Goal: Register for event/course

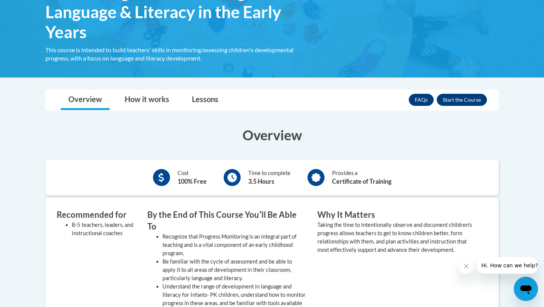
scroll to position [154, 0]
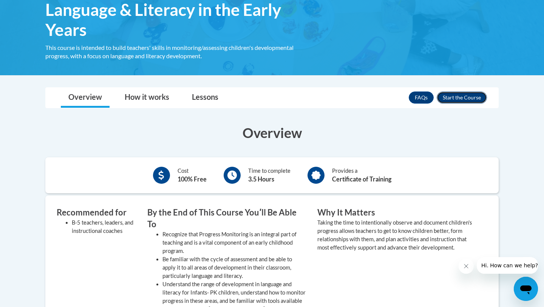
click at [267, 98] on button "Enroll" at bounding box center [462, 97] width 50 height 12
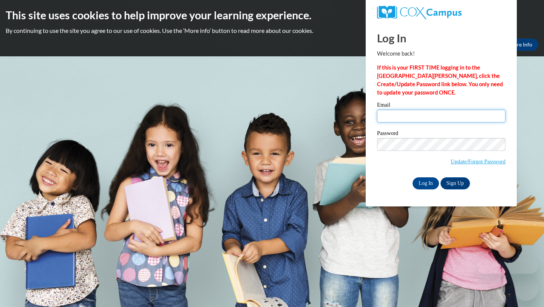
click at [446, 117] on input "Email" at bounding box center [441, 116] width 128 height 13
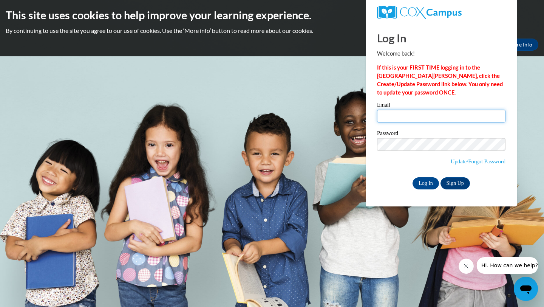
type input "[EMAIL_ADDRESS][DOMAIN_NAME]"
click at [429, 184] on input "Log In" at bounding box center [425, 183] width 26 height 12
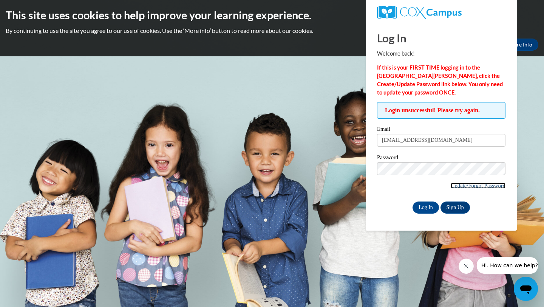
click at [469, 185] on link "Update/Forgot Password" at bounding box center [477, 185] width 55 height 6
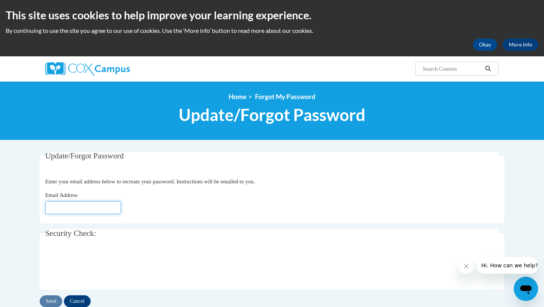
click at [111, 207] on input "Email Address" at bounding box center [83, 207] width 76 height 13
type input "[EMAIL_ADDRESS][DOMAIN_NAME]"
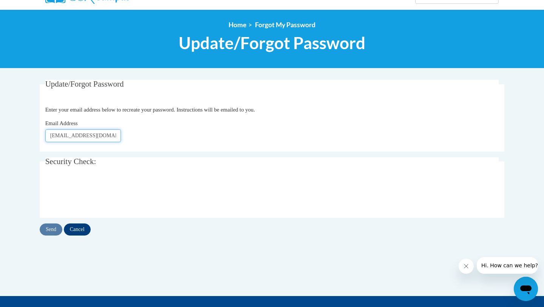
scroll to position [77, 0]
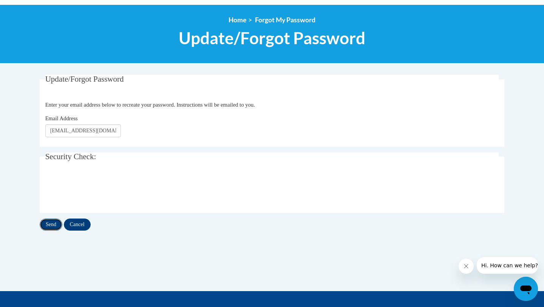
click at [49, 225] on input "Send" at bounding box center [51, 224] width 23 height 12
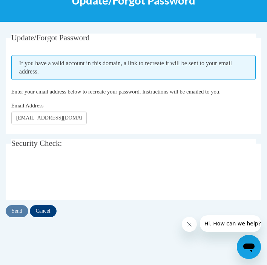
scroll to position [141, 0]
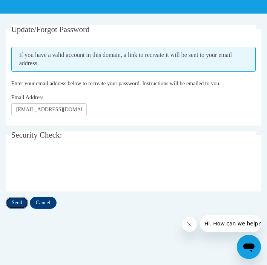
click at [19, 202] on input "Send" at bounding box center [17, 203] width 23 height 12
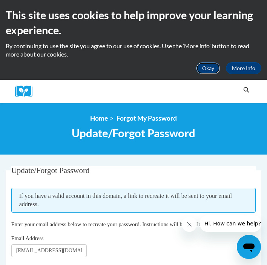
click at [212, 71] on button "Okay" at bounding box center [208, 68] width 24 height 12
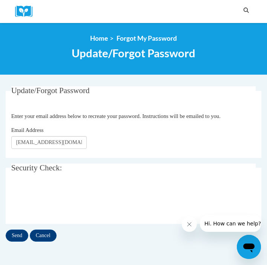
click at [188, 224] on icon "Close message from company" at bounding box center [190, 225] width 6 height 6
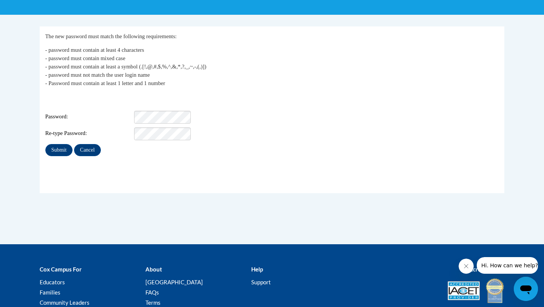
scroll to position [126, 0]
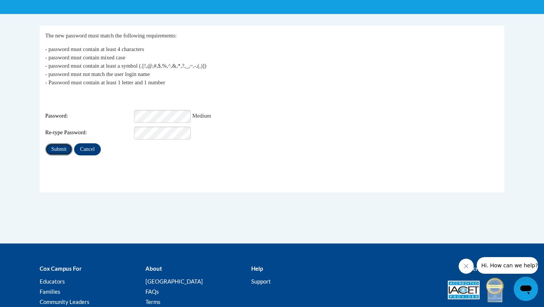
click at [59, 147] on input "Submit" at bounding box center [58, 149] width 27 height 12
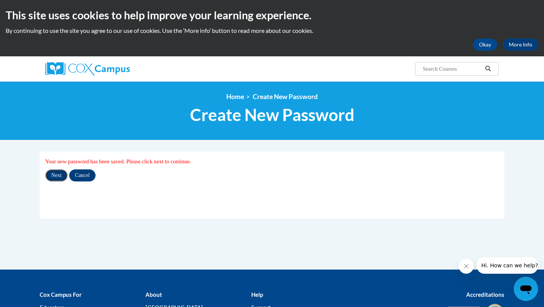
click at [58, 174] on input "Next" at bounding box center [56, 175] width 22 height 12
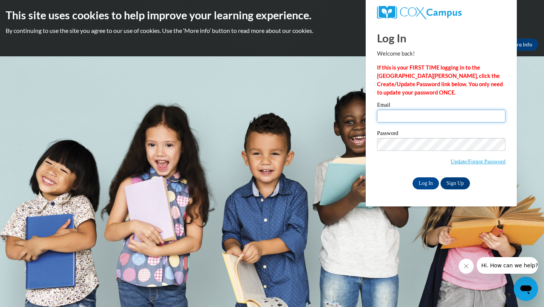
type input "mra@cub.uca.edu"
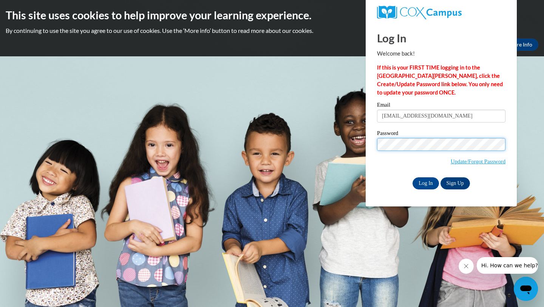
click at [374, 141] on div "Please enter your email! Please enter your password! Email mra@cub.uca.edu Pass…" at bounding box center [441, 145] width 140 height 87
click at [428, 182] on input "Log In" at bounding box center [425, 183] width 26 height 12
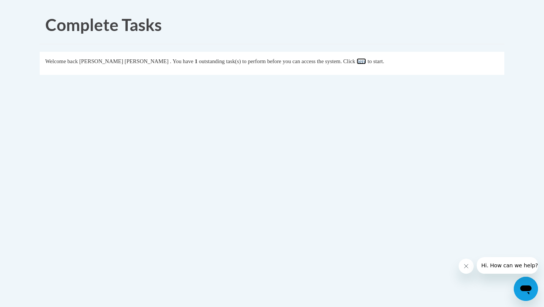
click at [356, 60] on link "here" at bounding box center [360, 61] width 9 height 6
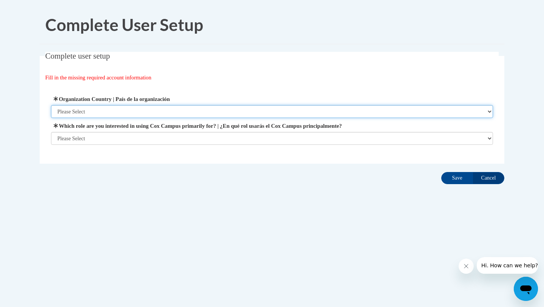
click at [315, 112] on select "Please Select [GEOGRAPHIC_DATA] | [GEOGRAPHIC_DATA] Outside of [GEOGRAPHIC_DATA…" at bounding box center [272, 111] width 442 height 13
select select "2ba6c5f2-6ab4-47b5-9408-0a73ae60d186"
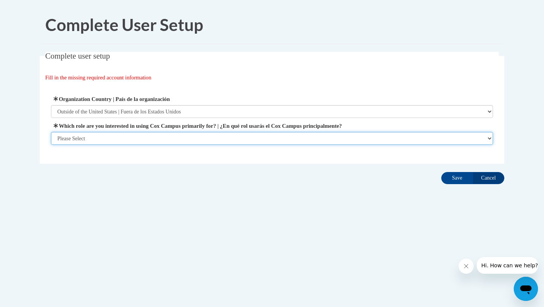
click at [302, 137] on select "Please Select College/University | Colegio/Universidad Community/Nonprofit Part…" at bounding box center [272, 138] width 442 height 13
select select "5a18ea06-2b54-4451-96f2-d152daf9eac5"
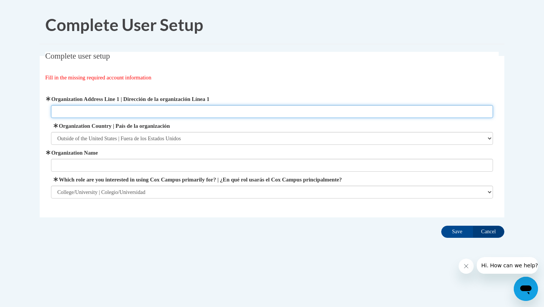
click at [210, 111] on input "Organization Address Line 1 | Dirección de la organización Línea 1" at bounding box center [272, 111] width 442 height 13
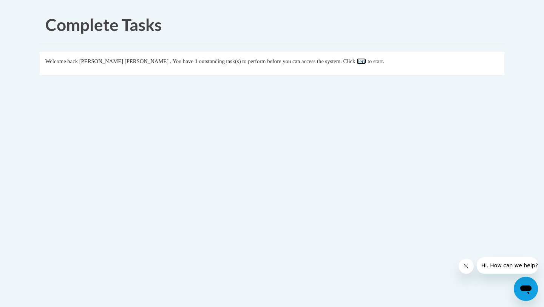
click at [356, 61] on link "here" at bounding box center [360, 61] width 9 height 6
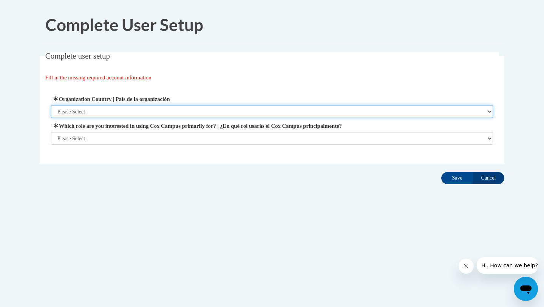
click at [172, 111] on select "Please Select [GEOGRAPHIC_DATA] | [GEOGRAPHIC_DATA] Outside of [GEOGRAPHIC_DATA…" at bounding box center [272, 111] width 442 height 13
select select "ad49bcad-a171-4b2e-b99c-48b446064914"
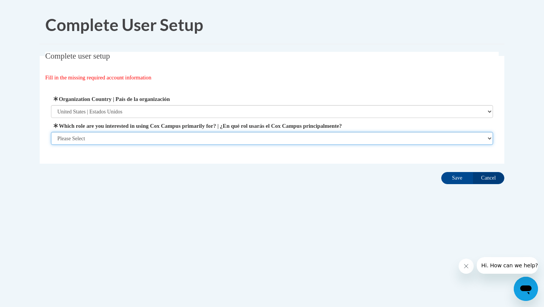
click at [172, 138] on select "Please Select College/University | Colegio/Universidad Community/Nonprofit Part…" at bounding box center [272, 138] width 442 height 13
select select "5a18ea06-2b54-4451-96f2-d152daf9eac5"
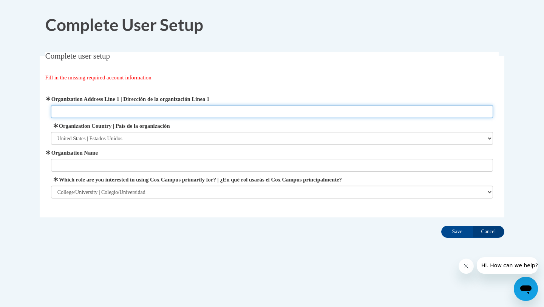
click at [282, 110] on input "Organization Address Line 1 | Dirección de la organización Línea 1" at bounding box center [272, 111] width 442 height 13
type input "[GEOGRAPHIC_DATA][US_STATE]"
drag, startPoint x: 132, startPoint y: 110, endPoint x: 50, endPoint y: 108, distance: 82.0
click at [51, 108] on input "[GEOGRAPHIC_DATA][US_STATE]" at bounding box center [272, 111] width 442 height 13
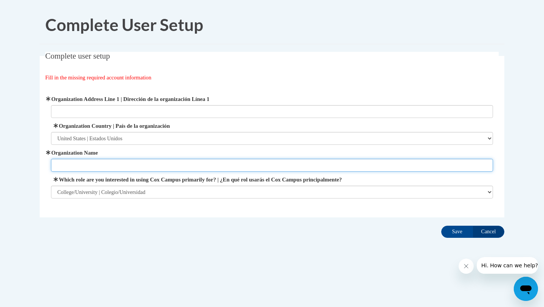
click at [87, 168] on input "Organization Name" at bounding box center [272, 165] width 442 height 13
paste input "University of Central Arkansas"
type input "University of Central Arkansas"
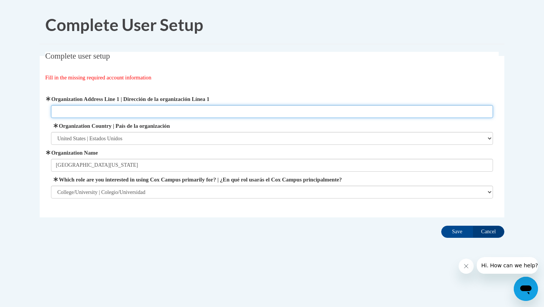
click at [86, 111] on input "Organization Address Line 1 | Dirección de la organización Línea 1" at bounding box center [272, 111] width 442 height 13
paste input "201 Donaghey Ave, Conway, AR 72035, United States"
type input "201 Donaghey Ave, Conway, AR 72035, United States"
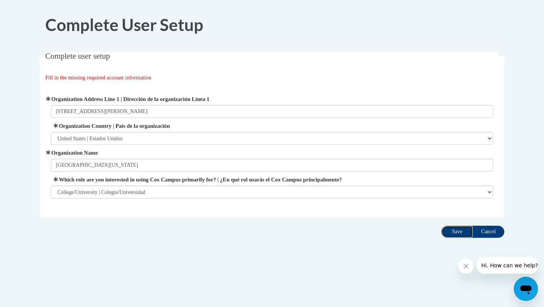
click at [454, 233] on input "Save" at bounding box center [457, 231] width 32 height 12
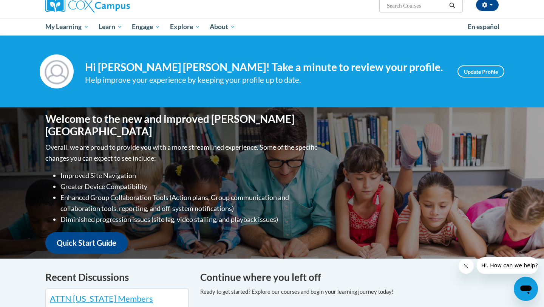
scroll to position [65, 0]
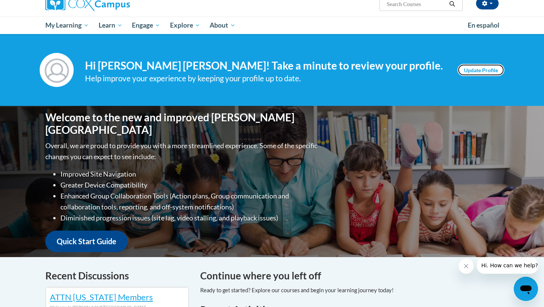
click at [492, 66] on link "Update Profile" at bounding box center [480, 70] width 47 height 12
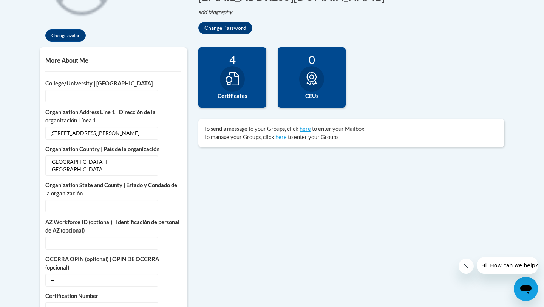
scroll to position [250, 0]
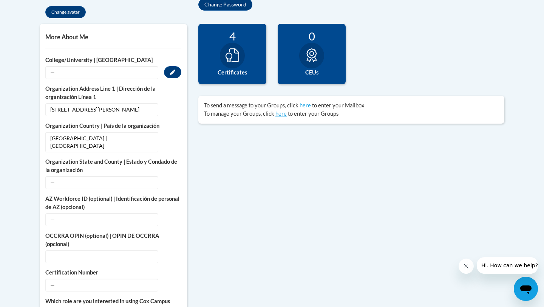
click at [107, 70] on span "—" at bounding box center [101, 72] width 113 height 13
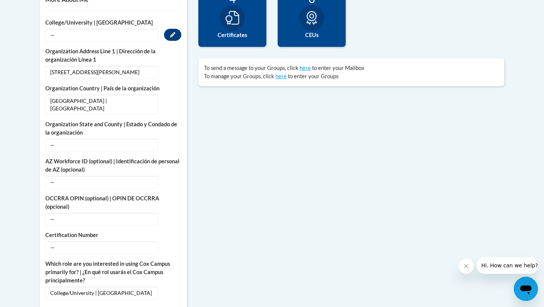
scroll to position [287, 0]
click at [94, 140] on span "—" at bounding box center [101, 144] width 113 height 13
click at [173, 143] on icon "Custom profile fields" at bounding box center [172, 144] width 5 height 5
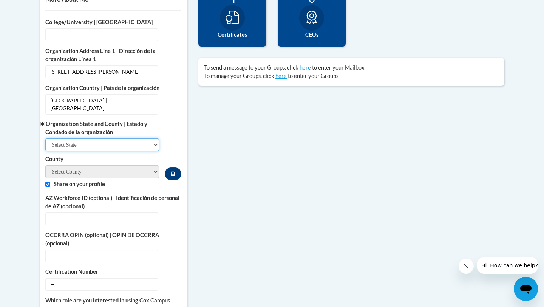
click at [147, 142] on select "Select State Alabama Alaska Arizona Arkansas California Colorado Connecticut De…" at bounding box center [102, 144] width 114 height 13
select select "Arkansas"
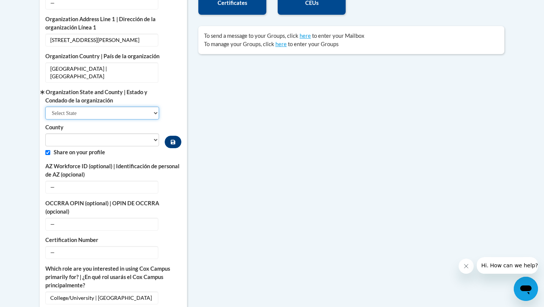
scroll to position [320, 0]
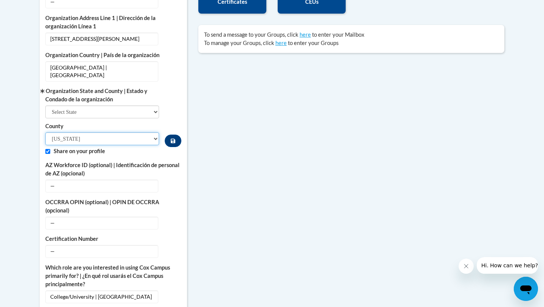
click at [150, 140] on select "Arkansas Ashley Baxter Benton Boone Bradley Calhoun Carroll Chicot Clark Clay C…" at bounding box center [102, 138] width 114 height 13
select select "Conway"
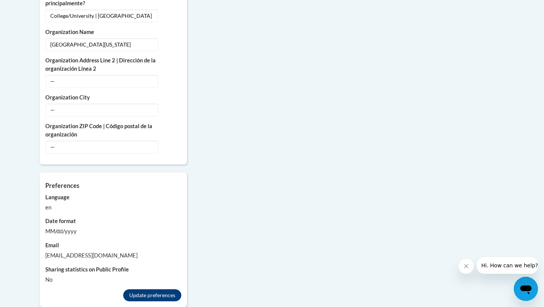
scroll to position [619, 0]
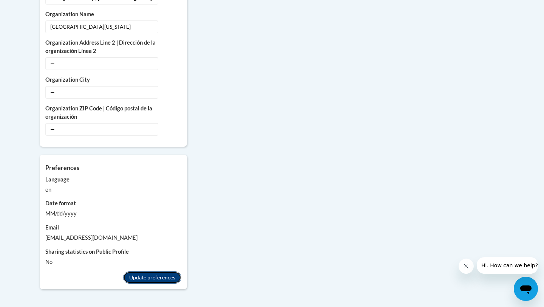
click at [143, 275] on button "Update preferences" at bounding box center [152, 277] width 58 height 12
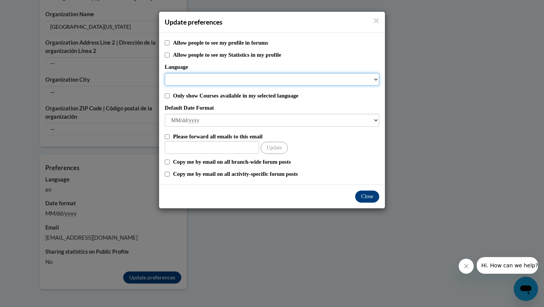
click at [253, 77] on select "Language" at bounding box center [272, 79] width 214 height 13
click at [261, 77] on select "Language" at bounding box center [272, 79] width 214 height 13
click at [374, 80] on select "Language" at bounding box center [272, 79] width 214 height 13
click at [370, 79] on select "Language" at bounding box center [272, 79] width 214 height 13
select select
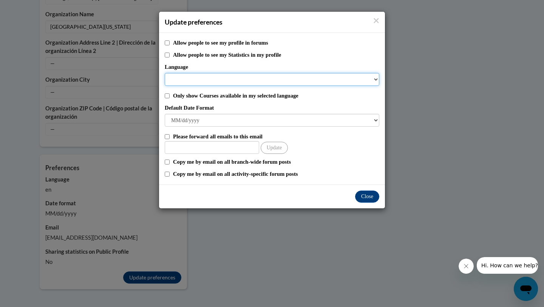
click at [370, 79] on select "Language" at bounding box center [272, 79] width 214 height 13
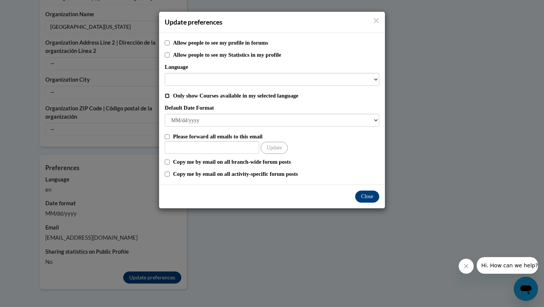
click at [168, 97] on input "Only show Courses available in my selected language" at bounding box center [167, 95] width 5 height 5
checkbox input "true"
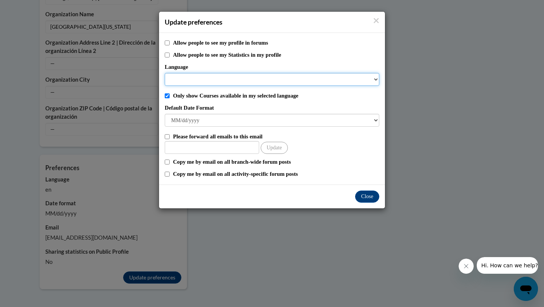
click at [331, 80] on select "Language" at bounding box center [272, 79] width 214 height 13
click at [373, 80] on select "Language" at bounding box center [272, 79] width 214 height 13
click at [377, 79] on select "Language" at bounding box center [272, 79] width 214 height 13
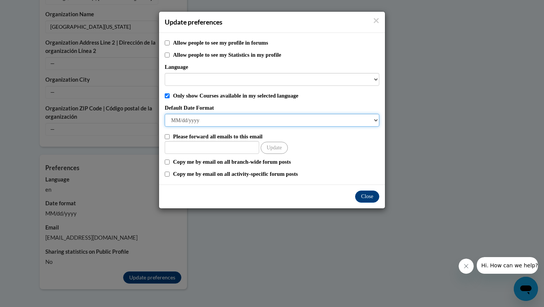
click at [354, 118] on select "M/d/yyyy M/d/yy MM/dd/yy MM/dd/yyyy yy/MM/dd yyyy-MM-dd dd-MMM-yyyy dd/MM/yyyy …" at bounding box center [272, 120] width 214 height 13
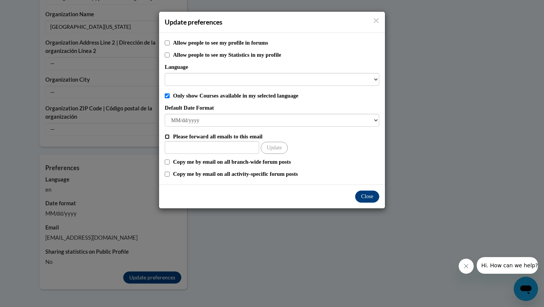
click at [168, 137] on input "Please forward all emails to this email" at bounding box center [167, 136] width 5 height 5
checkbox input "true"
click at [190, 147] on input "Other Email" at bounding box center [212, 147] width 94 height 13
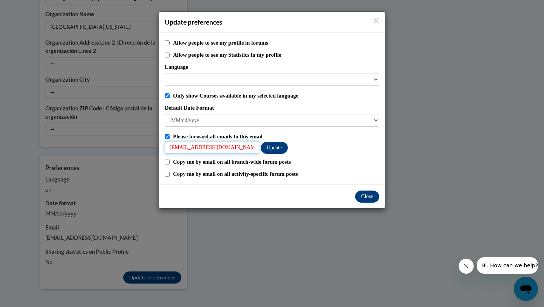
type input "mra@cub.uca.edu"
click at [369, 194] on button "Close" at bounding box center [367, 196] width 24 height 12
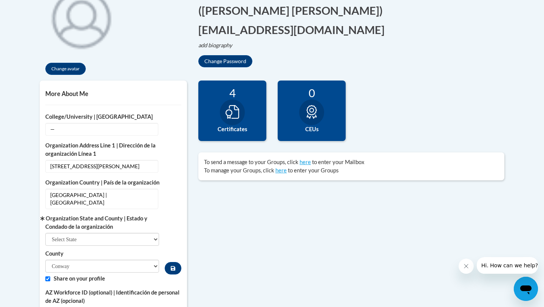
scroll to position [194, 0]
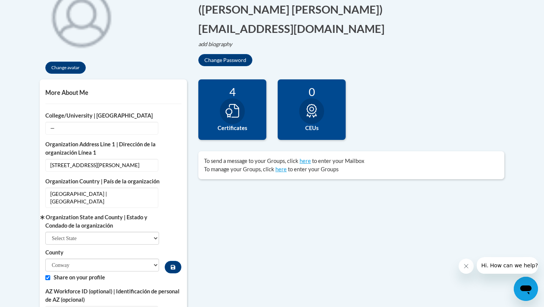
click at [236, 114] on icon at bounding box center [232, 111] width 14 height 14
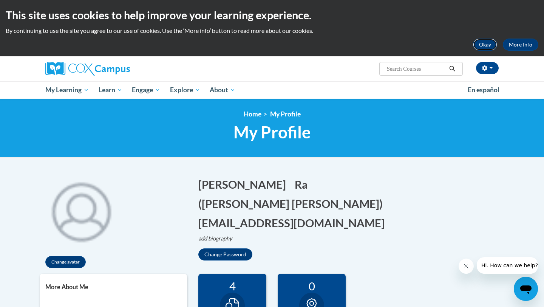
click at [483, 45] on button "Okay" at bounding box center [485, 45] width 24 height 12
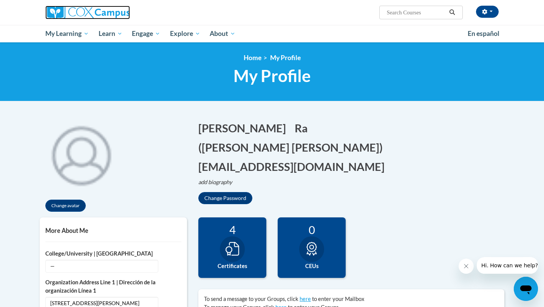
click at [81, 15] on img at bounding box center [87, 13] width 85 height 14
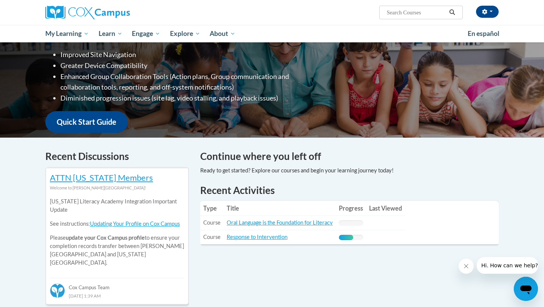
scroll to position [128, 0]
click at [243, 238] on link "Response to Intervention" at bounding box center [257, 236] width 61 height 6
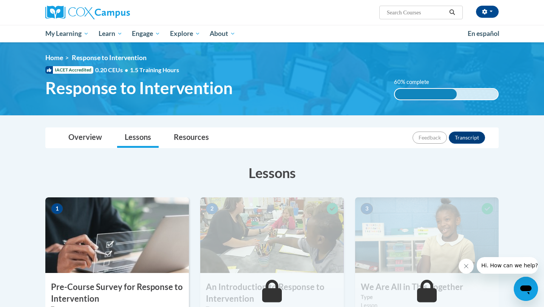
click at [422, 15] on input "Search..." at bounding box center [416, 12] width 60 height 9
type input "monitoring children's progress"
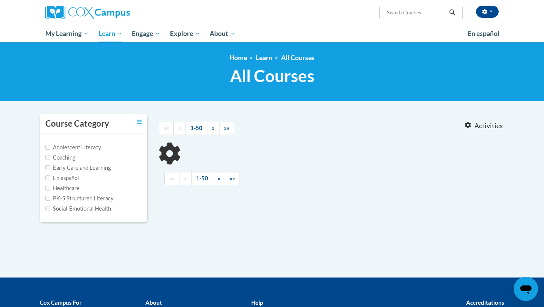
type input "monitoring children's progress"
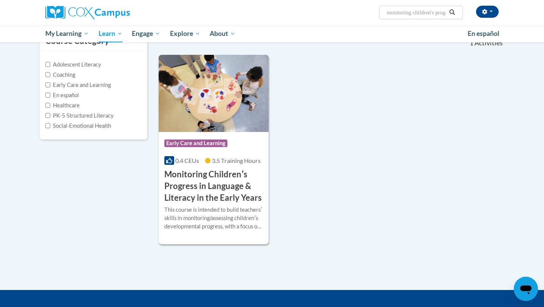
scroll to position [84, 0]
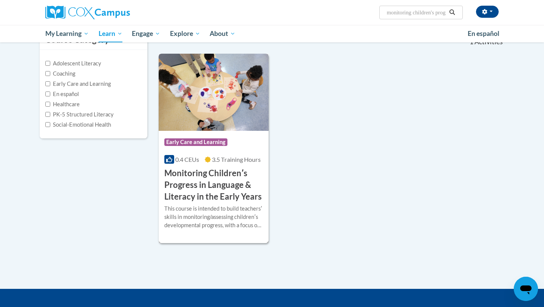
click at [232, 177] on h3 "Monitoring Childrenʹs Progress in Language & Literacy in the Early Years" at bounding box center [213, 184] width 99 height 35
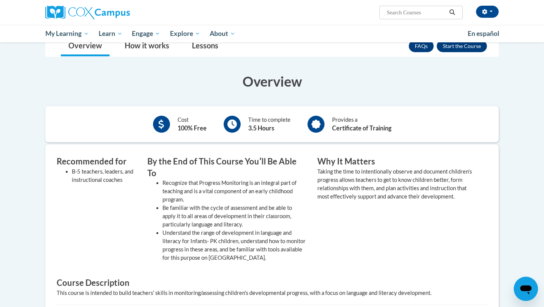
scroll to position [141, 0]
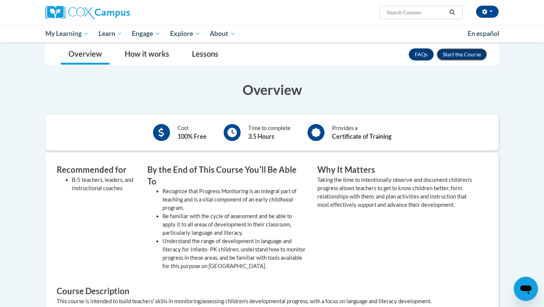
click at [461, 56] on button "Enroll" at bounding box center [462, 54] width 50 height 12
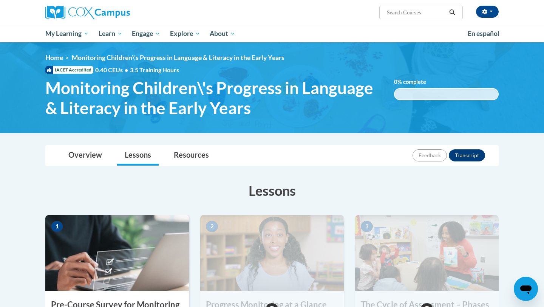
scroll to position [140, 0]
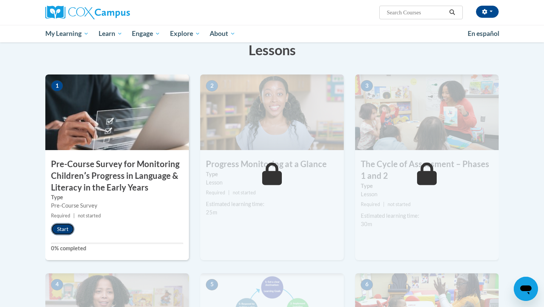
click at [62, 229] on button "Start" at bounding box center [62, 229] width 23 height 12
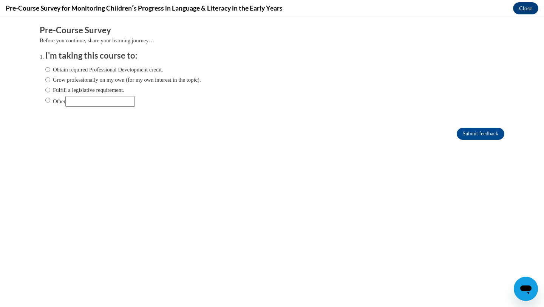
scroll to position [0, 0]
click at [47, 101] on input "Other" at bounding box center [47, 100] width 5 height 8
radio input "true"
click at [95, 103] on input "Other" at bounding box center [99, 101] width 69 height 11
type input "Grad Course Module"
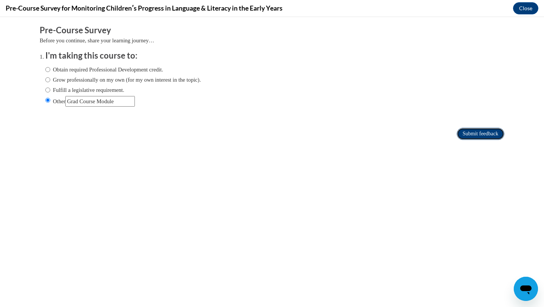
click at [464, 129] on input "Submit feedback" at bounding box center [481, 134] width 48 height 12
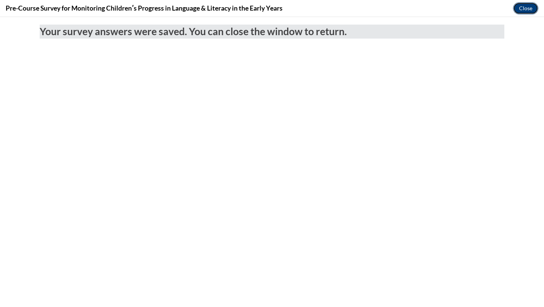
click at [528, 12] on button "Close" at bounding box center [525, 8] width 25 height 12
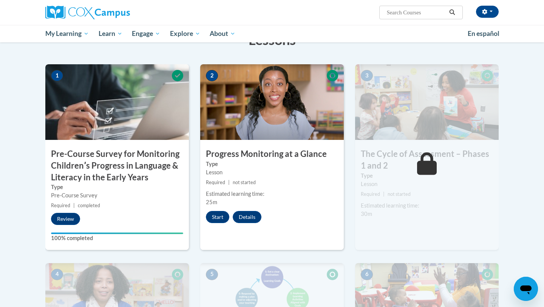
scroll to position [151, 0]
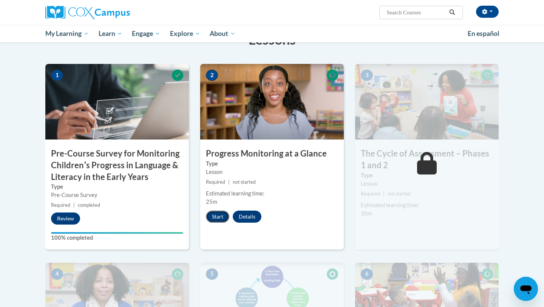
click at [221, 214] on button "Start" at bounding box center [217, 216] width 23 height 12
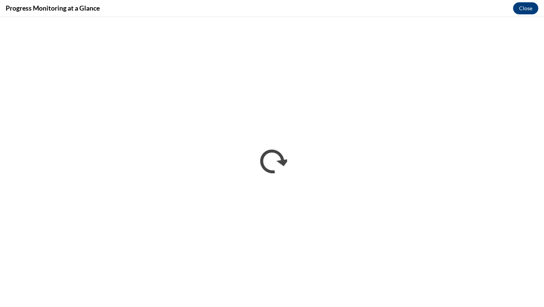
scroll to position [0, 0]
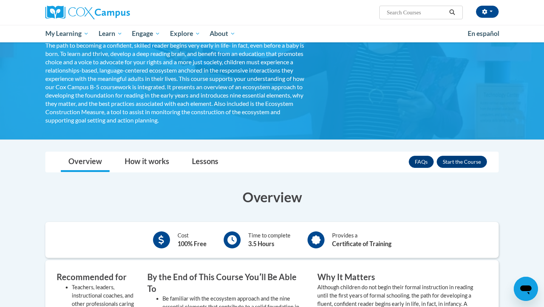
scroll to position [246, 0]
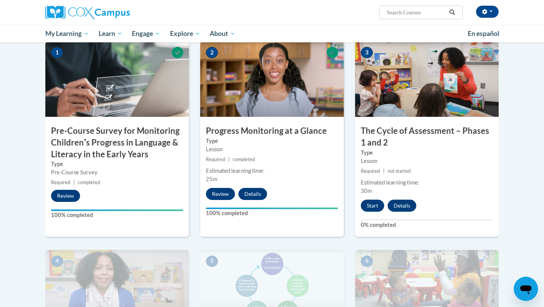
scroll to position [153, 0]
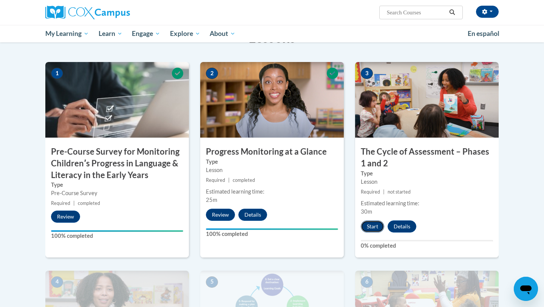
click at [375, 227] on button "Start" at bounding box center [372, 226] width 23 height 12
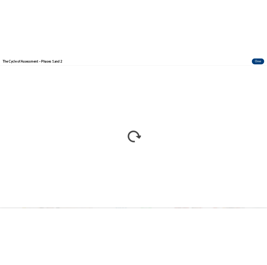
scroll to position [0, 0]
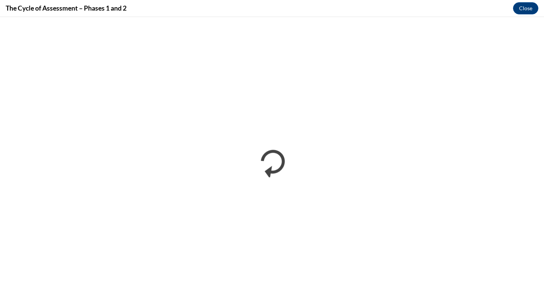
click at [333, 9] on div "The Cycle of Assessment – Phases 1 and 2 Close" at bounding box center [272, 8] width 544 height 17
